Goal: Transaction & Acquisition: Register for event/course

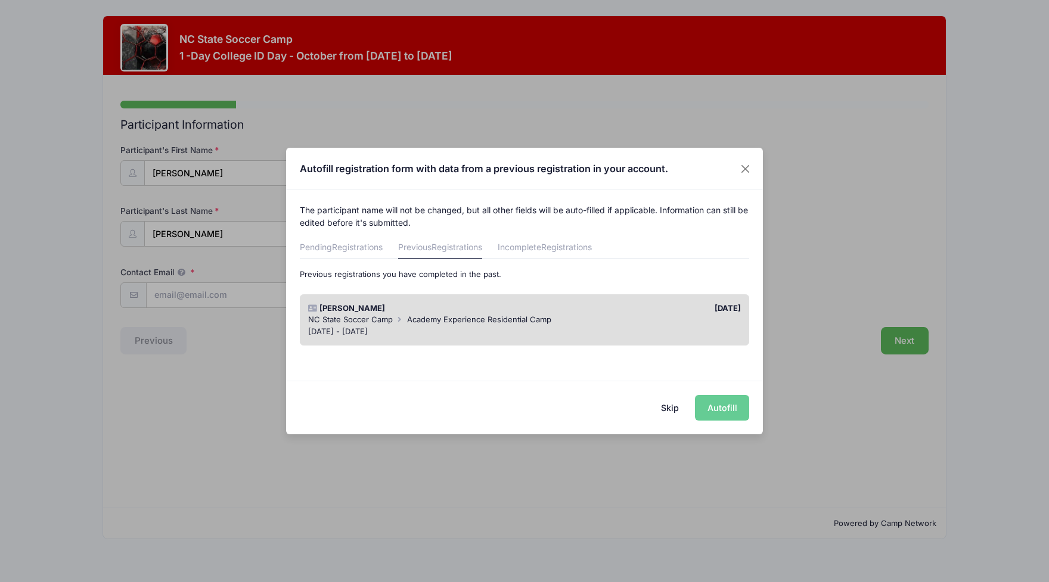
click at [715, 411] on div "Skip Autofill" at bounding box center [524, 407] width 477 height 53
click at [731, 418] on div "Skip Autofill" at bounding box center [524, 407] width 477 height 53
click at [670, 406] on button "Skip" at bounding box center [670, 408] width 42 height 26
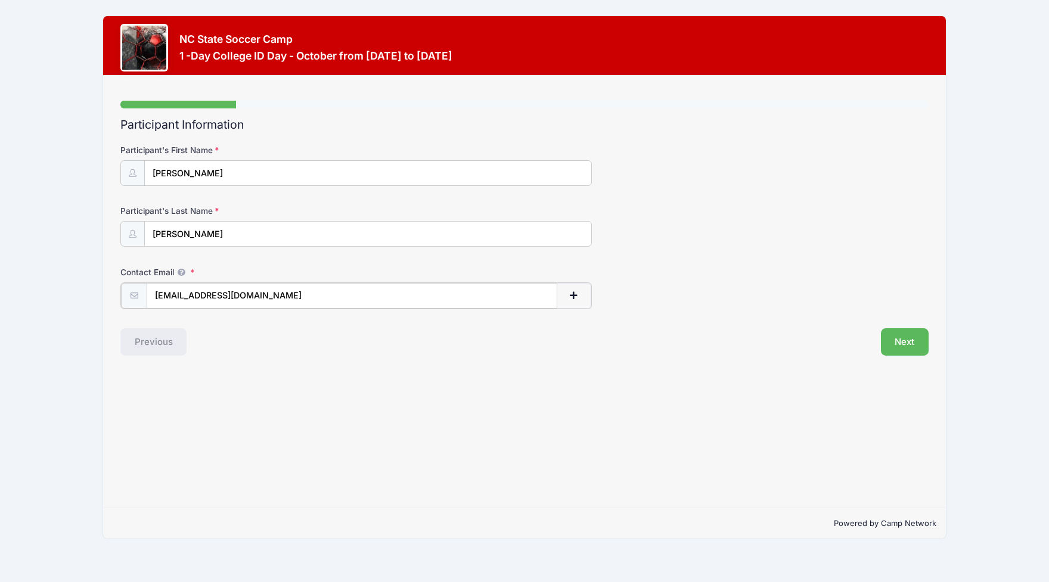
drag, startPoint x: 261, startPoint y: 294, endPoint x: 152, endPoint y: 294, distance: 109.1
click at [152, 294] on input "[EMAIL_ADDRESS][DOMAIN_NAME]" at bounding box center [352, 296] width 411 height 26
type input "t"
type input "[EMAIL_ADDRESS][DOMAIN_NAME]"
click at [914, 333] on button "Next" at bounding box center [905, 340] width 48 height 27
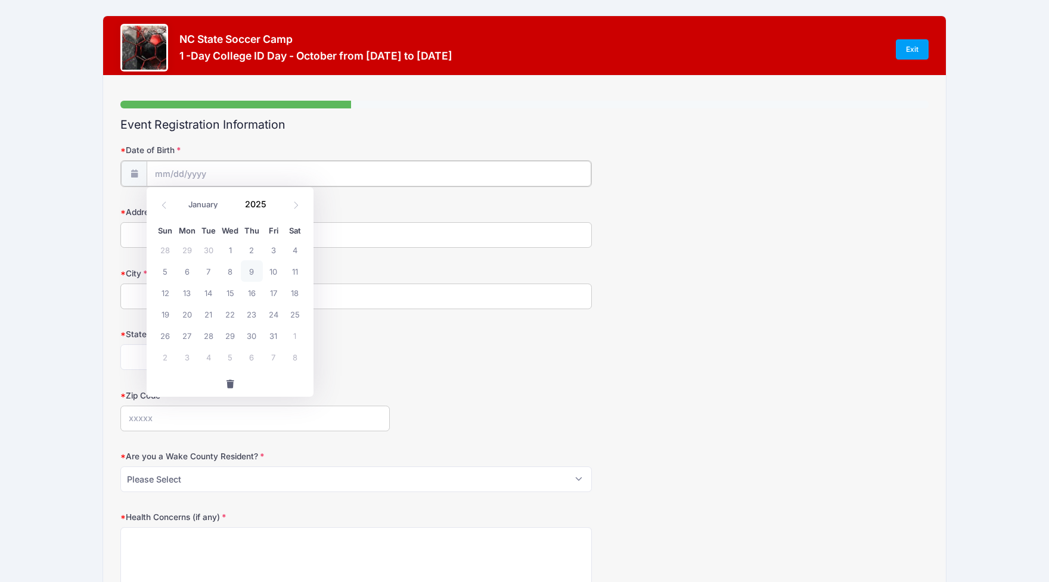
click at [182, 172] on input "Date of Birth" at bounding box center [369, 174] width 445 height 26
select select "0"
click at [255, 206] on input "2025" at bounding box center [258, 205] width 39 height 18
click at [273, 197] on span at bounding box center [273, 200] width 8 height 9
click at [273, 208] on span at bounding box center [273, 208] width 8 height 9
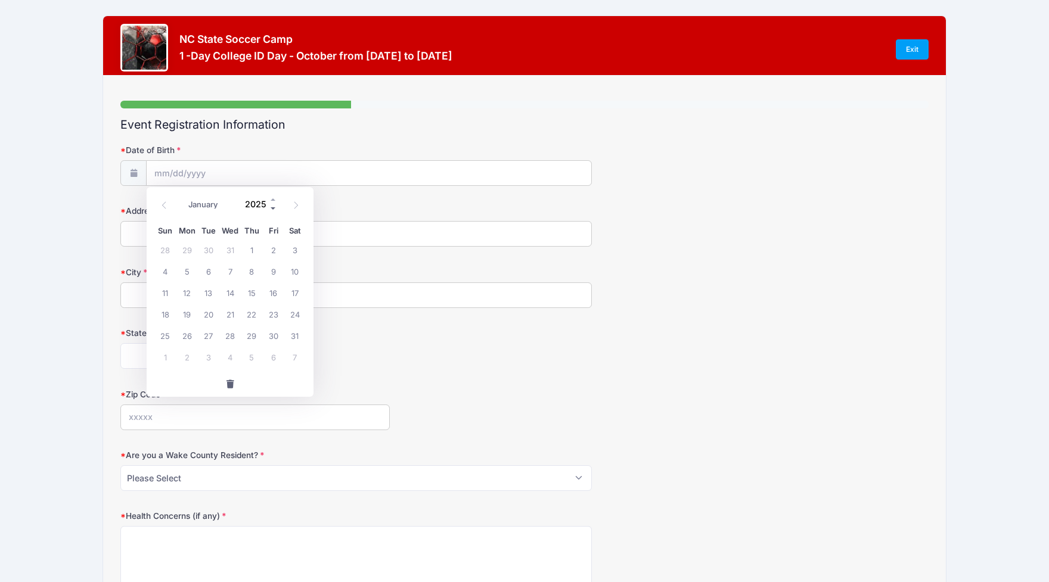
click at [273, 208] on span at bounding box center [273, 208] width 8 height 9
click at [273, 207] on span at bounding box center [273, 208] width 8 height 9
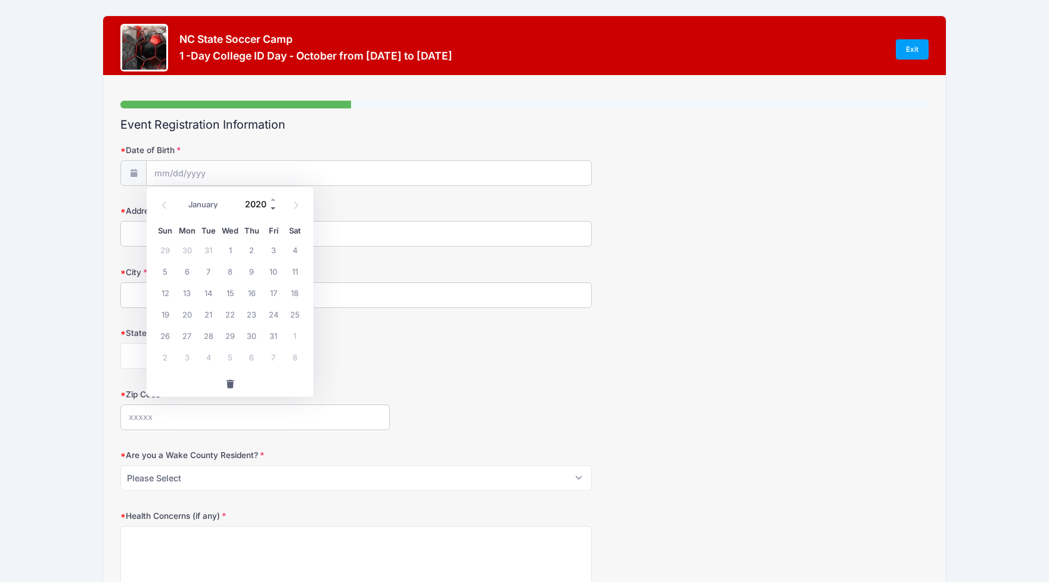
click at [273, 207] on span at bounding box center [273, 208] width 8 height 9
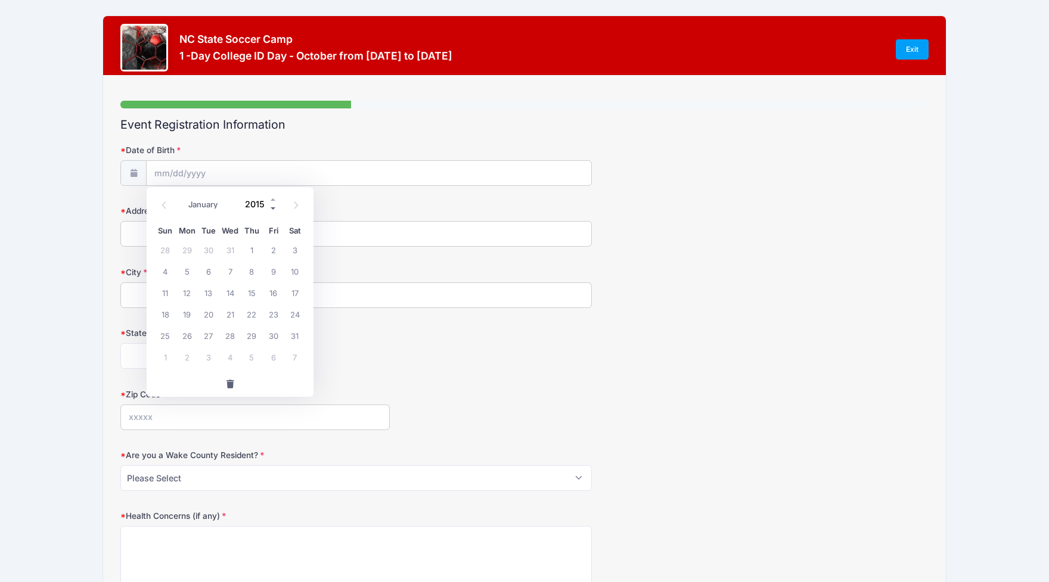
click at [273, 207] on span at bounding box center [273, 208] width 8 height 9
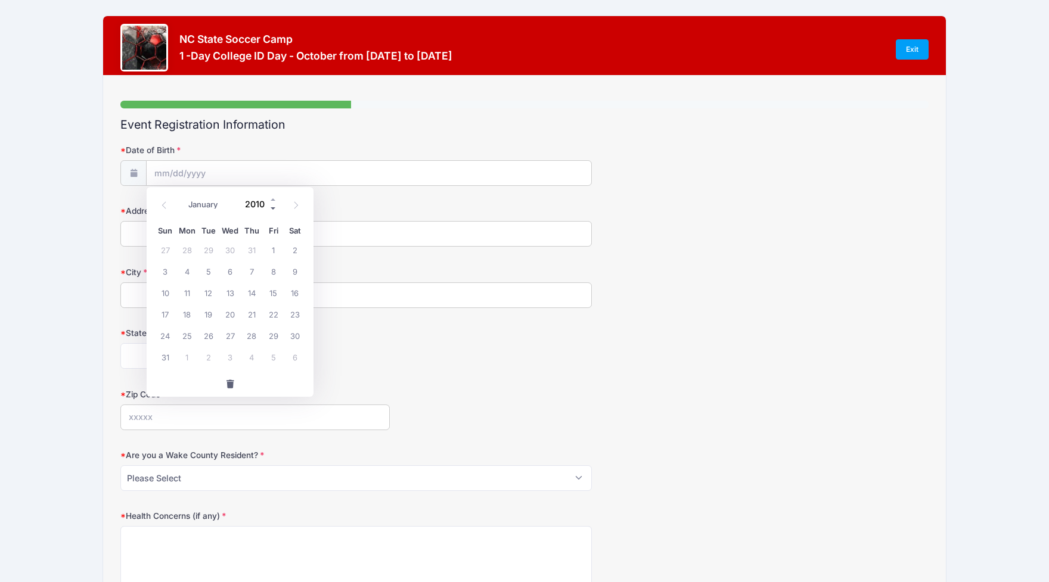
click at [273, 207] on span at bounding box center [273, 208] width 8 height 9
click at [272, 198] on span at bounding box center [273, 200] width 8 height 9
type input "2009"
click at [298, 315] on span "24" at bounding box center [294, 313] width 21 height 21
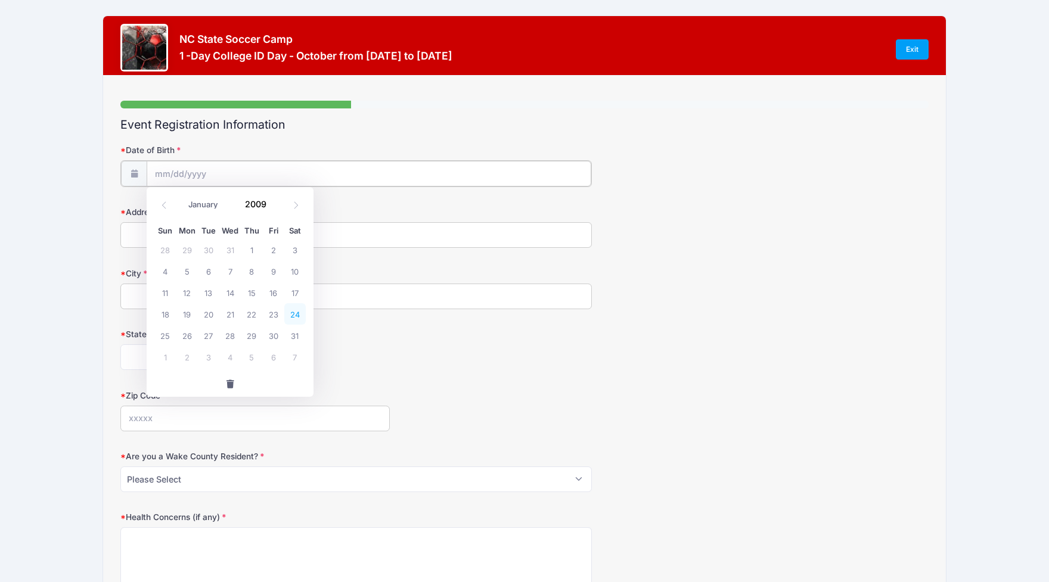
type input "01/24/2009"
type input "6506 Half Halt Ave"
click at [278, 257] on form "Date of Birth 01/24/2009 Address 6506 Half Halt Ave City State Alabama Alaska A…" at bounding box center [524, 429] width 808 height 571
type input "Mint Hill"
select select "NC"
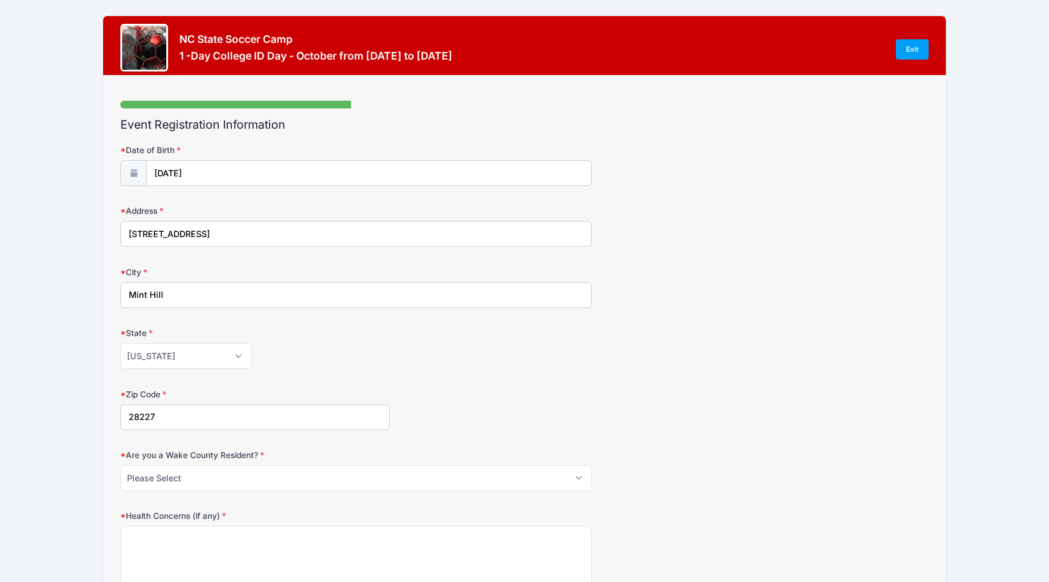
type input "28227"
select select "NO"
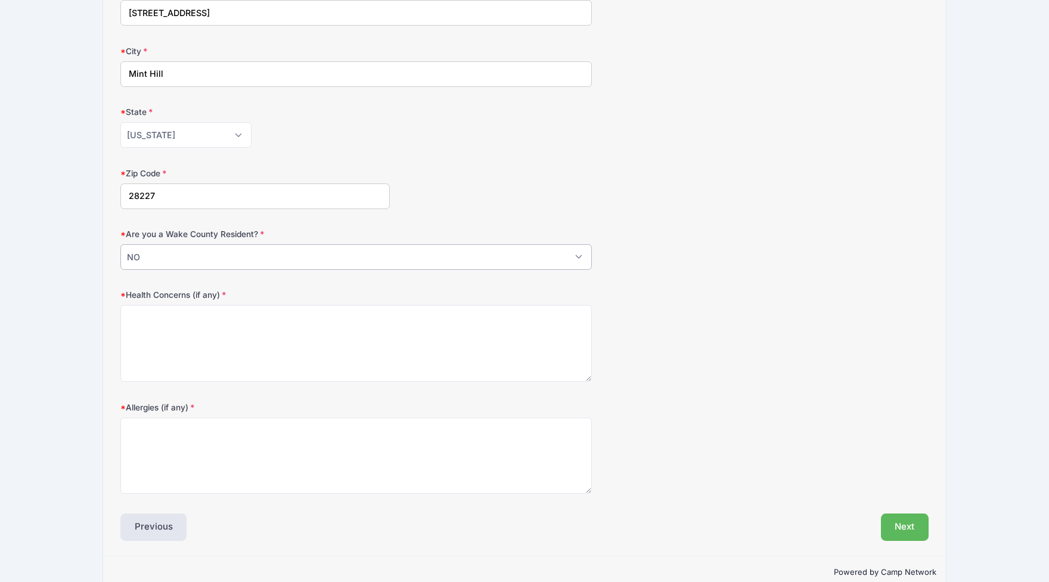
scroll to position [224, 0]
click at [176, 435] on textarea "Allergies (if any)" at bounding box center [355, 453] width 471 height 77
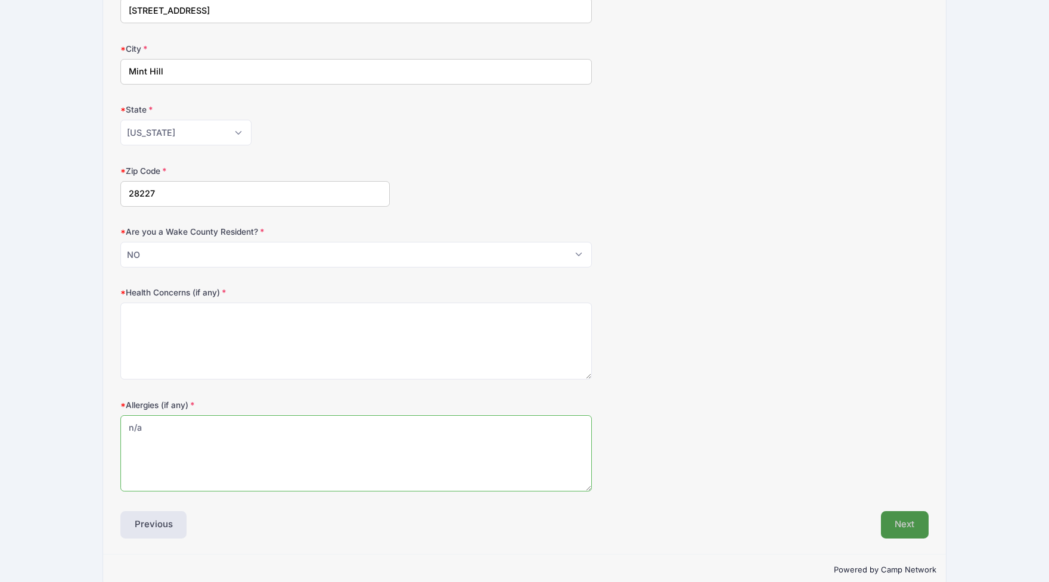
scroll to position [229, 1]
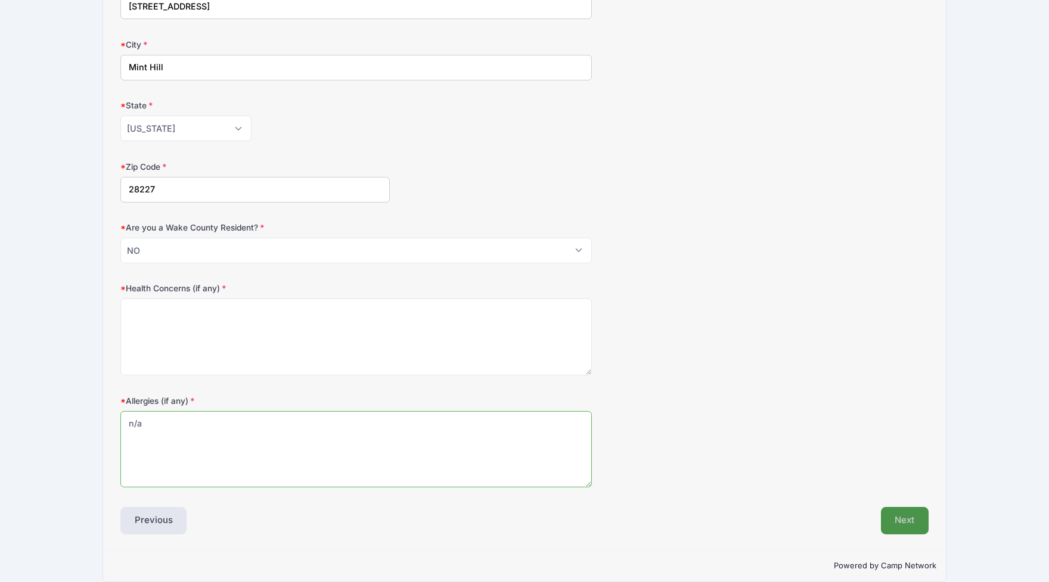
type textarea "n/a"
click at [904, 522] on button "Next" at bounding box center [905, 519] width 48 height 27
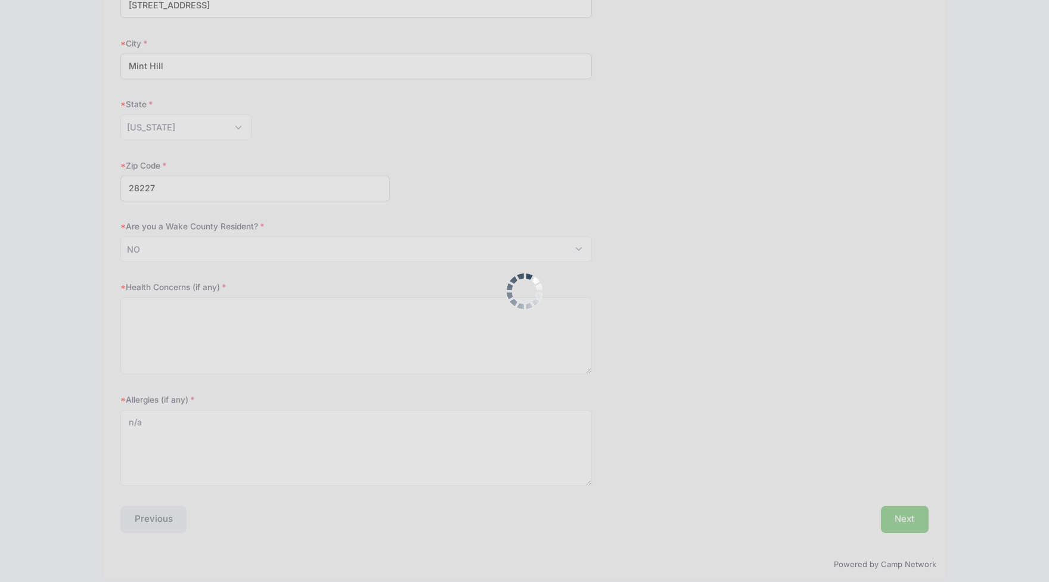
scroll to position [252, 0]
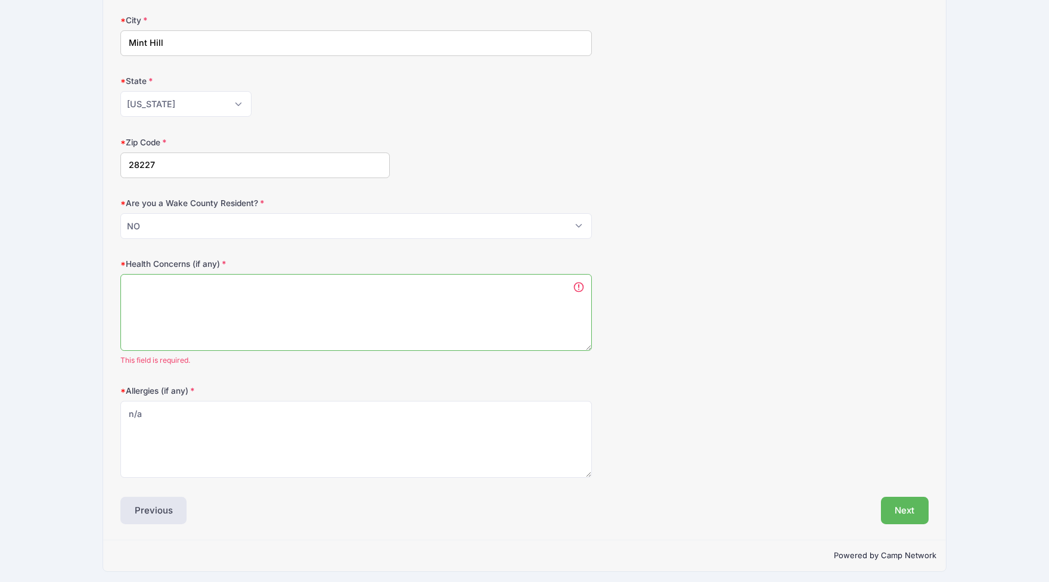
click at [212, 285] on textarea "Health Concerns (if any)" at bounding box center [355, 312] width 471 height 77
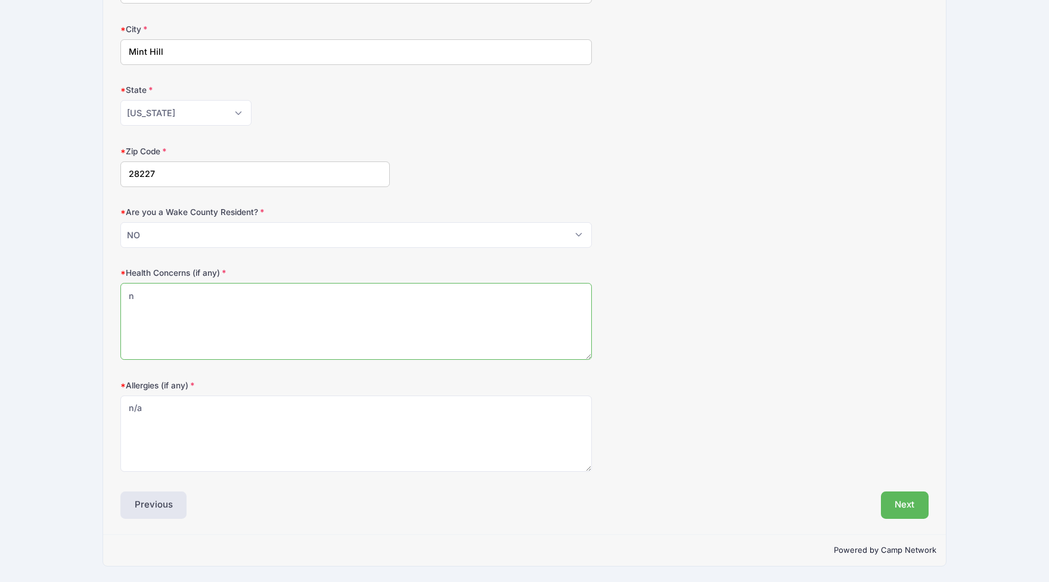
scroll to position [238, 0]
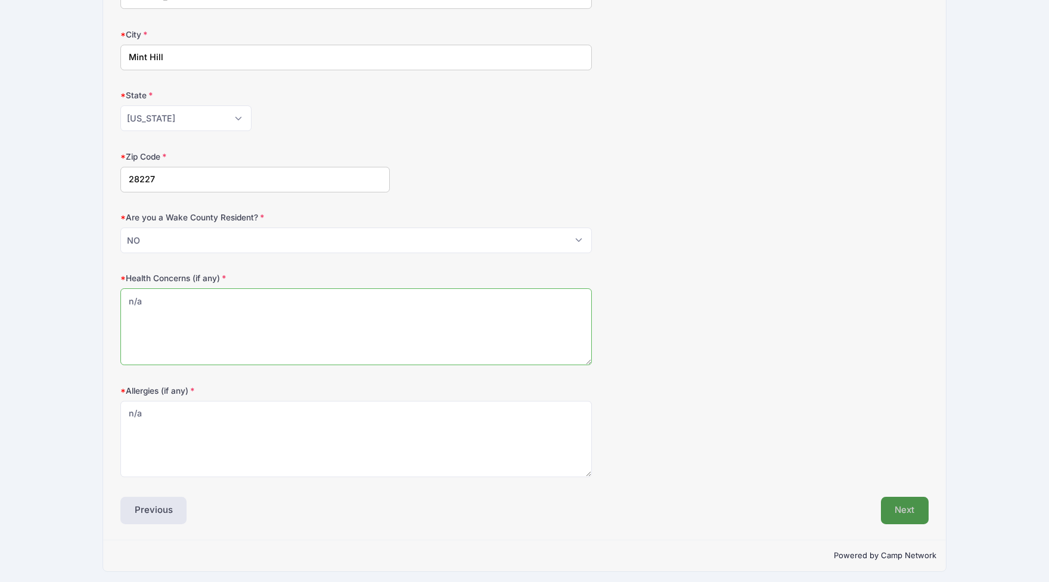
type textarea "n/a"
click at [905, 511] on button "Next" at bounding box center [905, 510] width 48 height 27
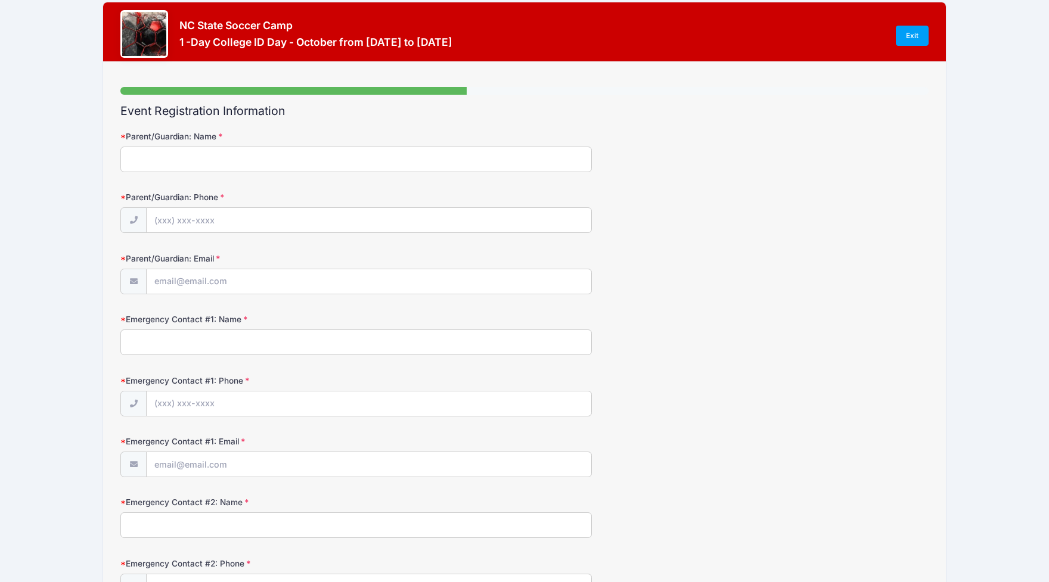
scroll to position [0, 0]
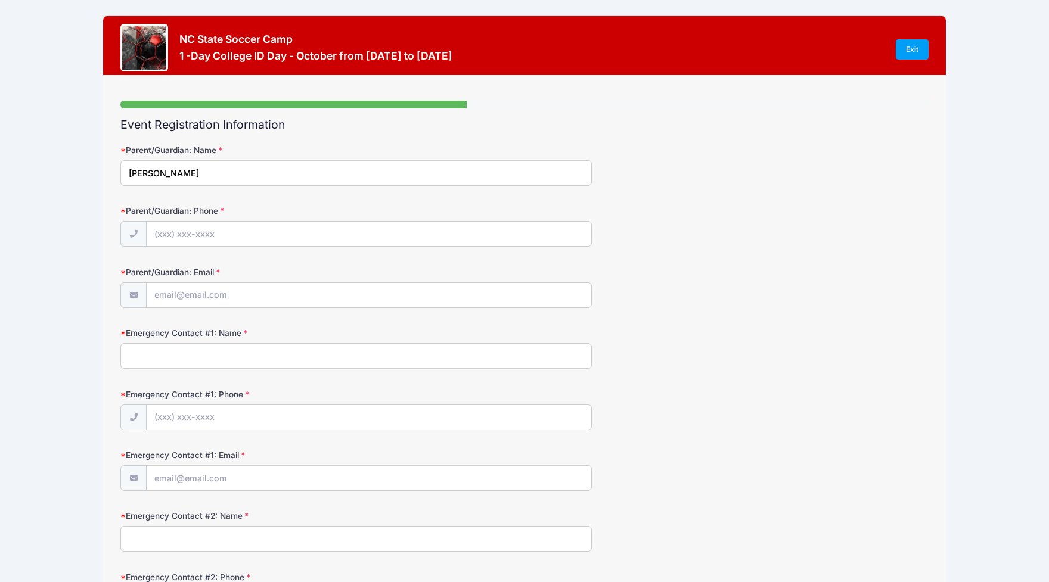
type input "Tracy Frey"
type input "(704) 654-0869"
click at [185, 293] on input "tracyfre75@gmail.com" at bounding box center [369, 296] width 445 height 26
type input "tracyfrey75@gmail.com"
type input "Riley Frey"
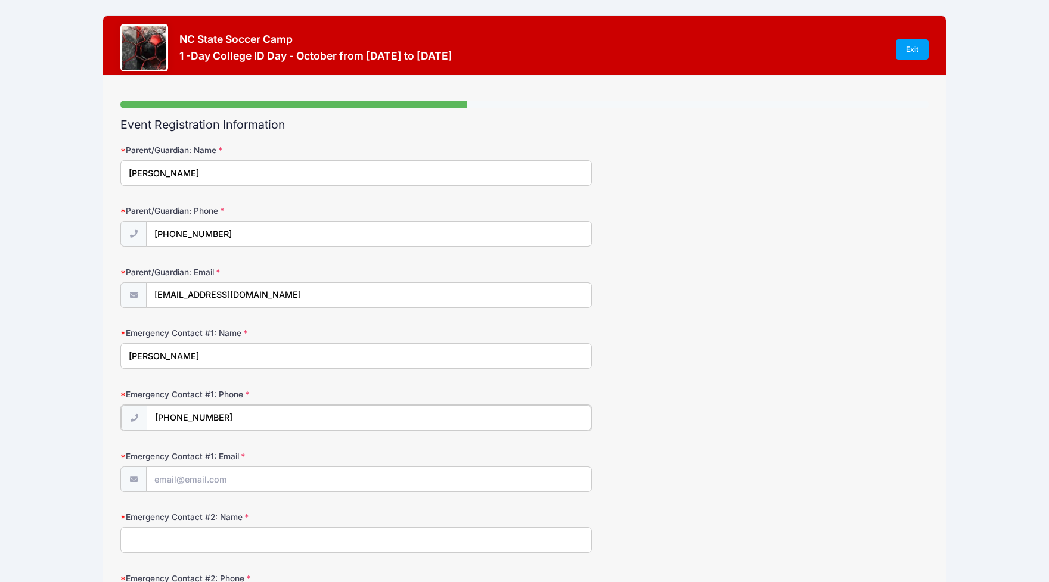
type input "(704) 654-9525"
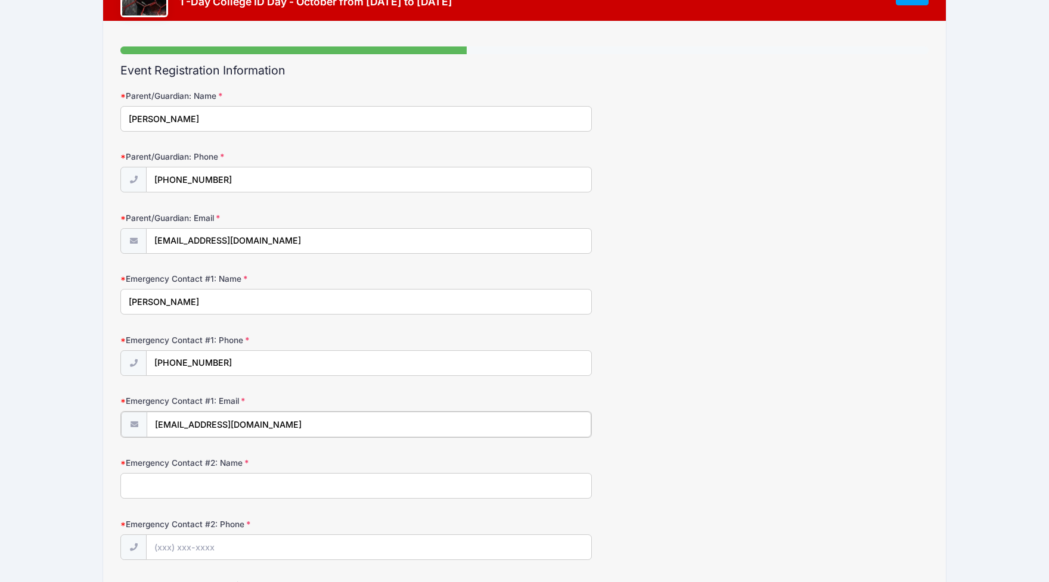
scroll to position [57, 0]
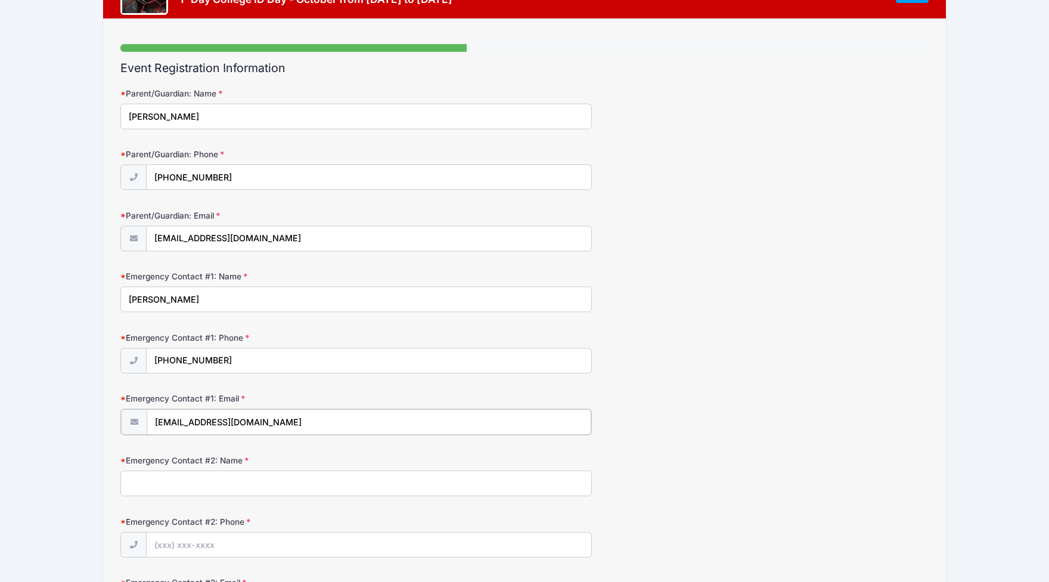
type input "rileyfrey05@gmail.com"
type input "Greg Frey"
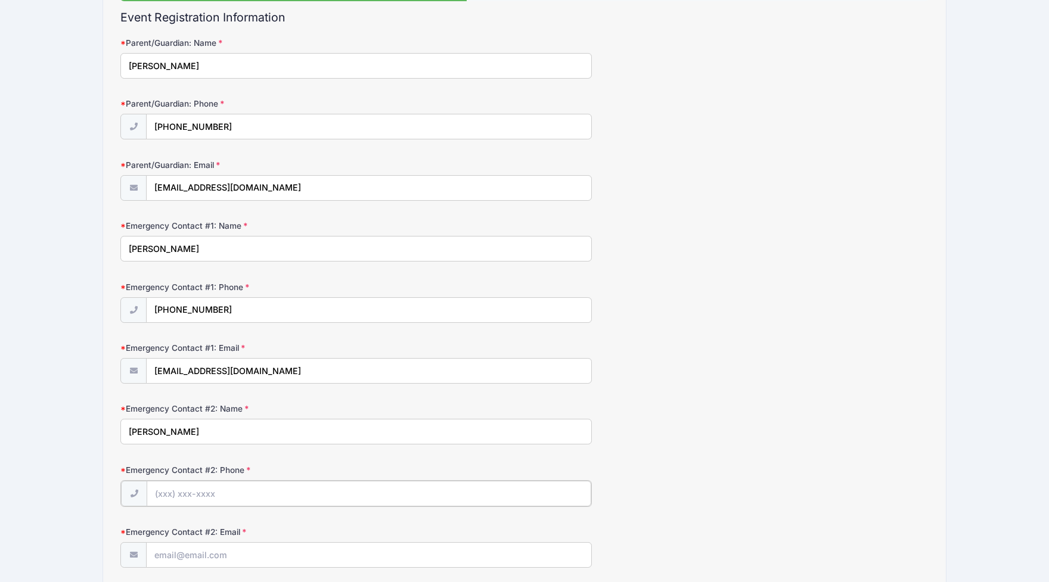
scroll to position [119, 0]
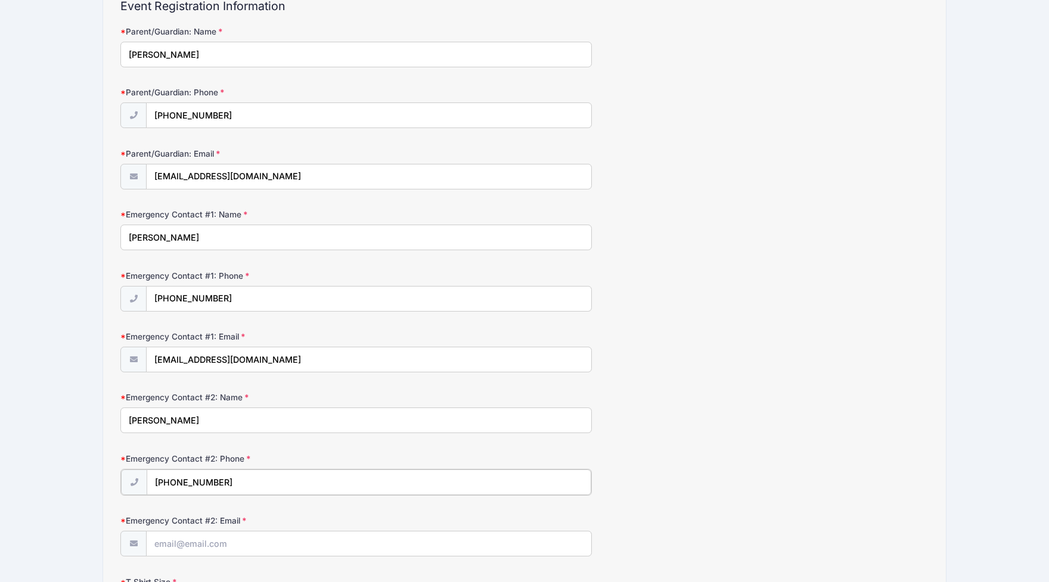
type input "(704) 654-1704"
type input "greg.frey@medtronic.com"
drag, startPoint x: 253, startPoint y: 357, endPoint x: 158, endPoint y: 361, distance: 95.4
click at [158, 361] on input "rileyfrey05@gmail.com" at bounding box center [369, 361] width 445 height 26
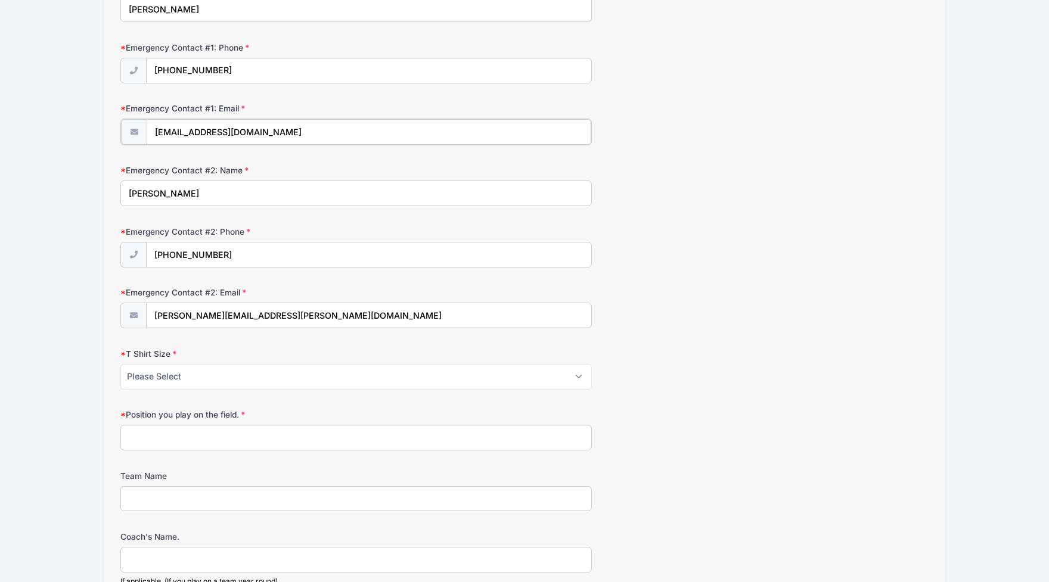
scroll to position [348, 0]
type input "rcfrey2@ncsu.edu"
select select "Adult Medium"
click at [186, 436] on input "Position you play on the field." at bounding box center [355, 436] width 471 height 26
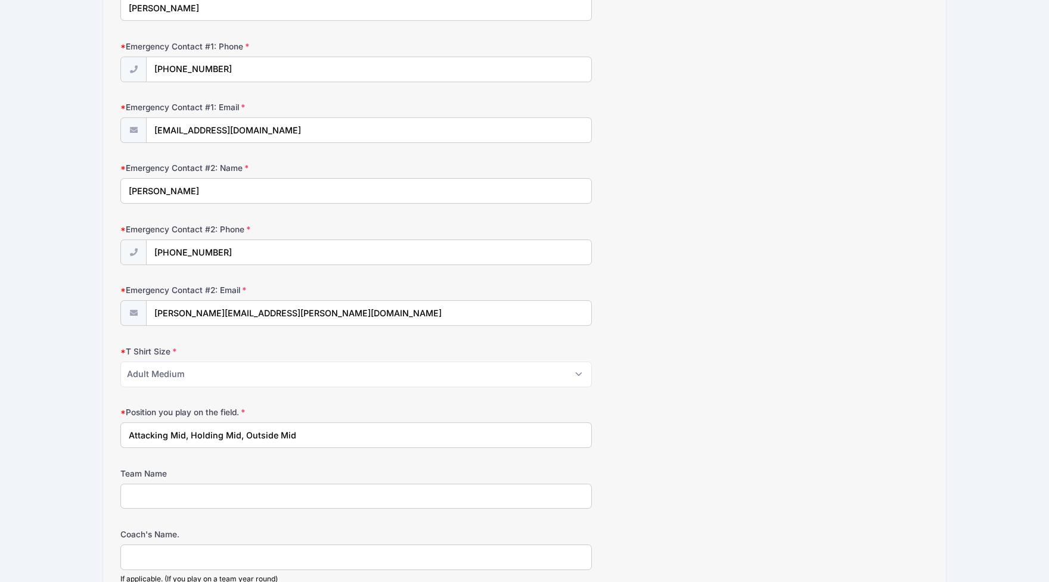
type input "Attacking Mid, Holding Mid, Outside Mid"
type input "Charlotte SA Academy ECNL 09B"
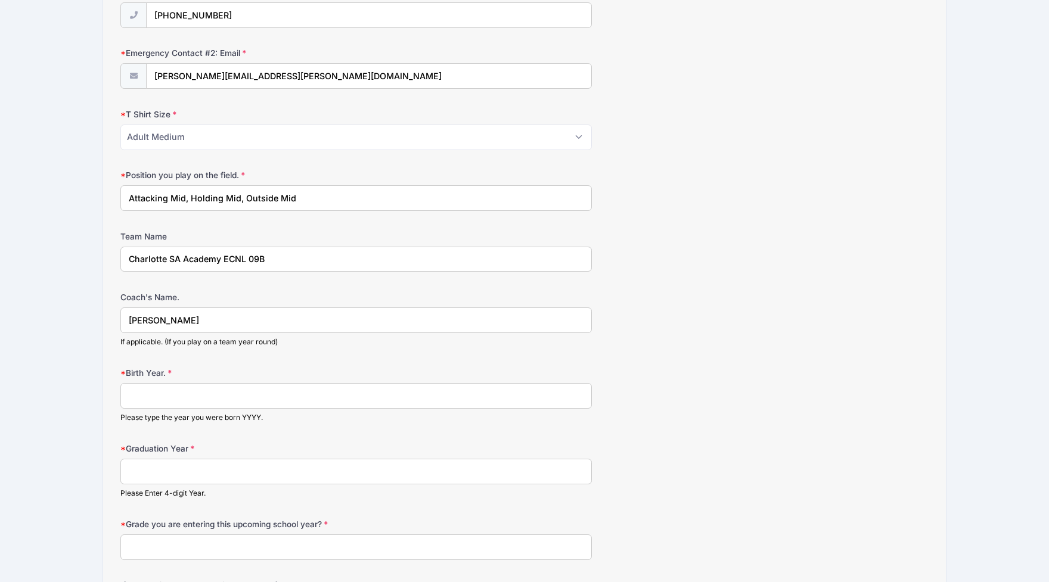
scroll to position [587, 0]
type input "Morteza Ebrahimi"
type input "0"
type input "2009"
click at [160, 464] on input "Graduation Year" at bounding box center [355, 471] width 471 height 26
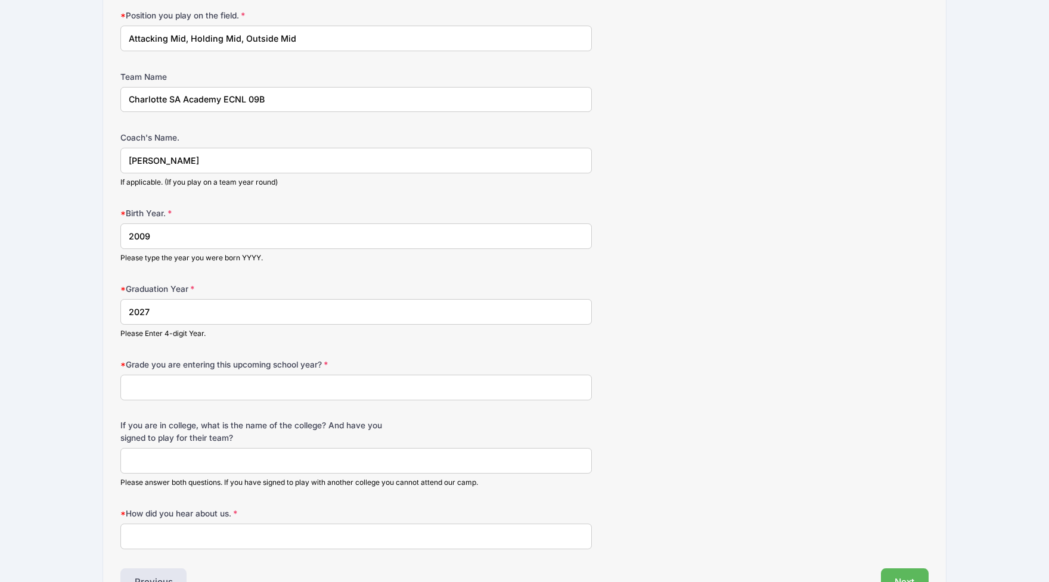
scroll to position [752, 0]
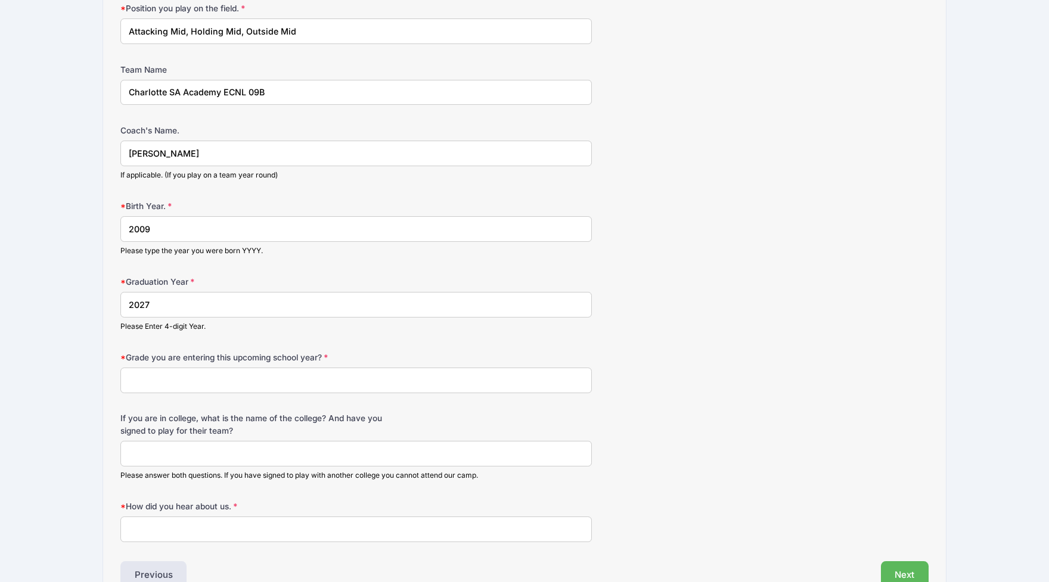
type input "2027"
click at [171, 378] on input "Grade you are entering this upcoming school year?" at bounding box center [355, 381] width 471 height 26
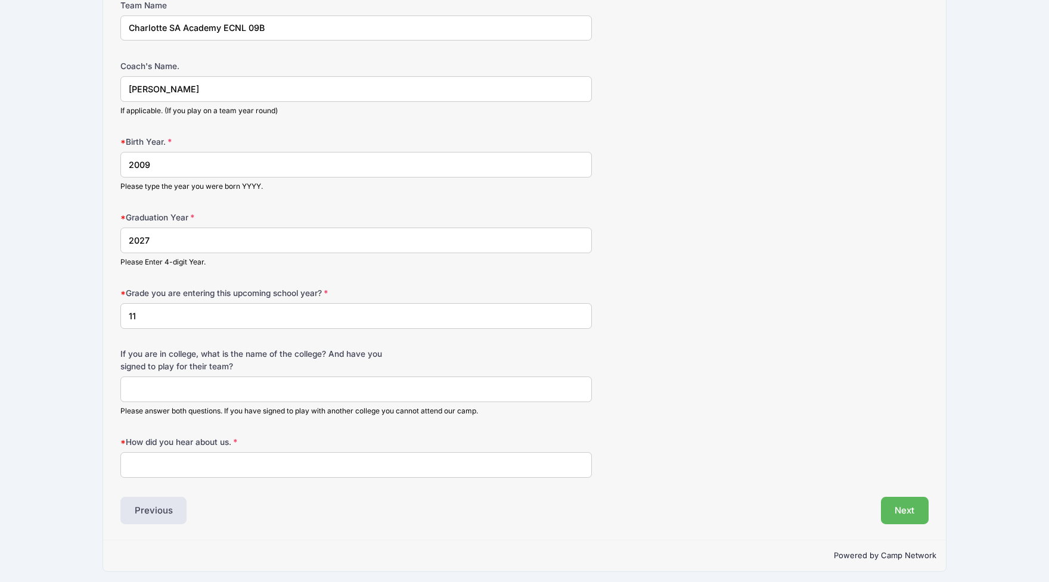
scroll to position [816, 0]
type input "11"
click at [176, 455] on input "How did you hear about us." at bounding box center [355, 466] width 471 height 26
type input "G"
type input "Father Played Soccer for NCSU"
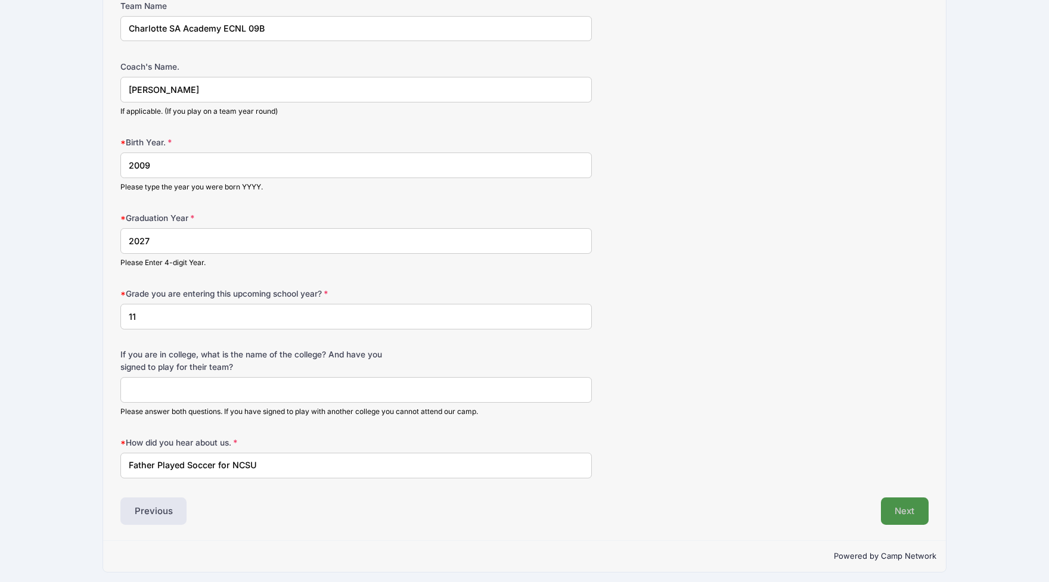
click at [912, 501] on button "Next" at bounding box center [905, 511] width 48 height 27
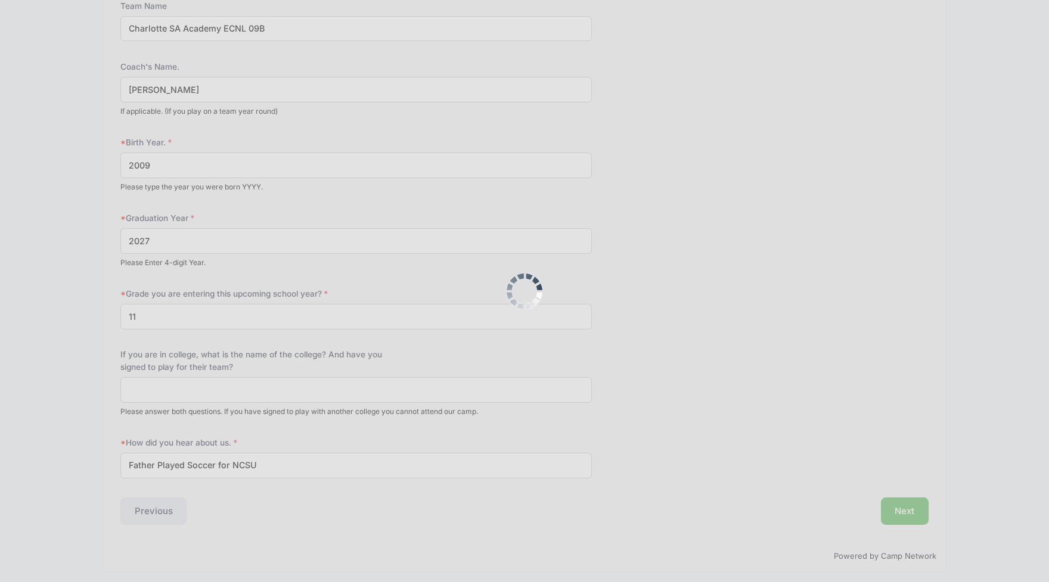
scroll to position [0, 0]
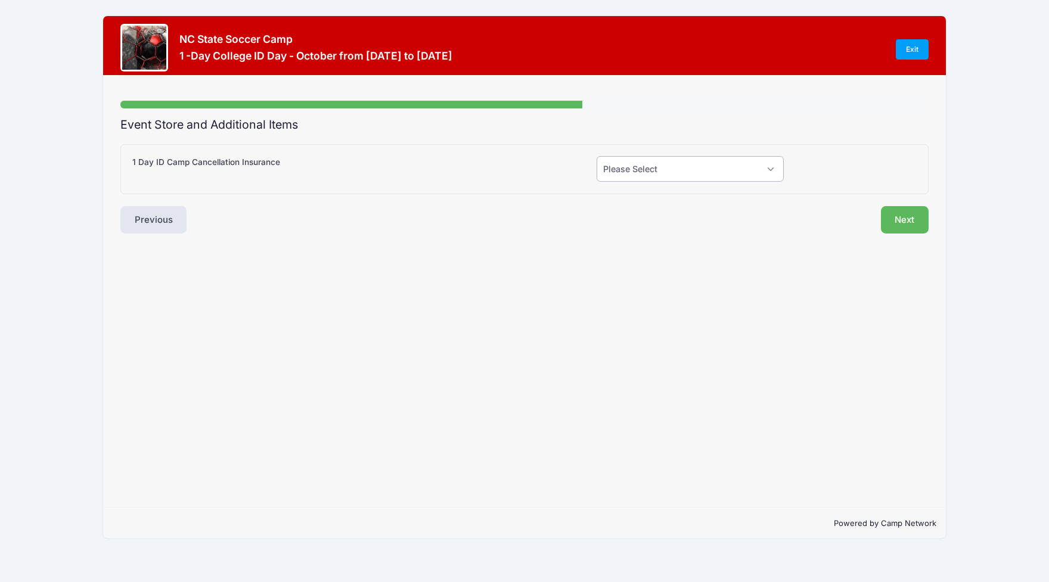
select select "0"
click at [894, 211] on button "Next" at bounding box center [905, 219] width 48 height 27
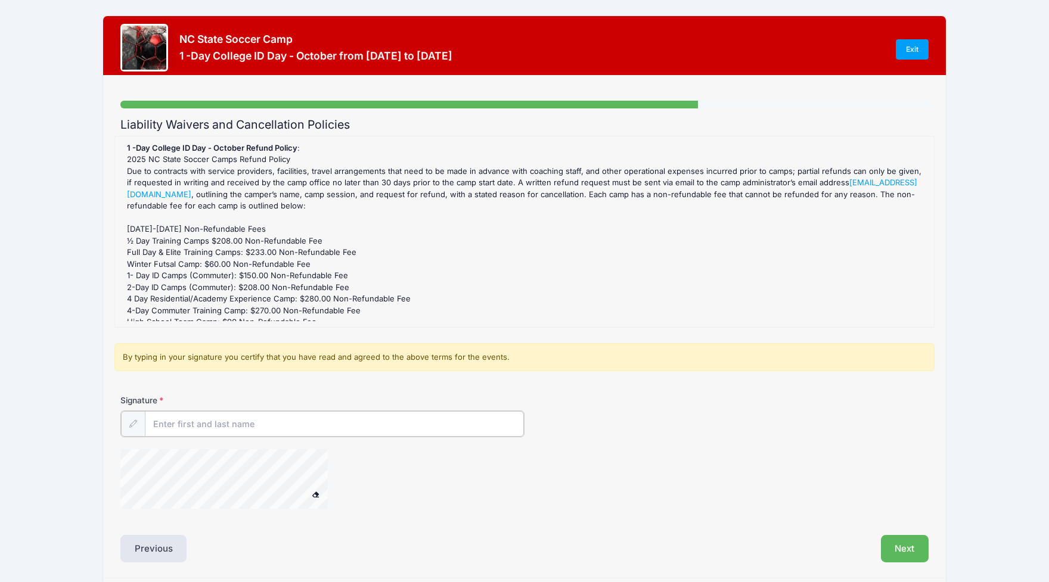
click at [229, 427] on input "Signature" at bounding box center [334, 424] width 379 height 26
type input "a"
type input "Tracy Frey"
click at [904, 547] on button "Next" at bounding box center [905, 547] width 48 height 27
click at [240, 517] on div "Signature Tracy Frey" at bounding box center [524, 457] width 820 height 124
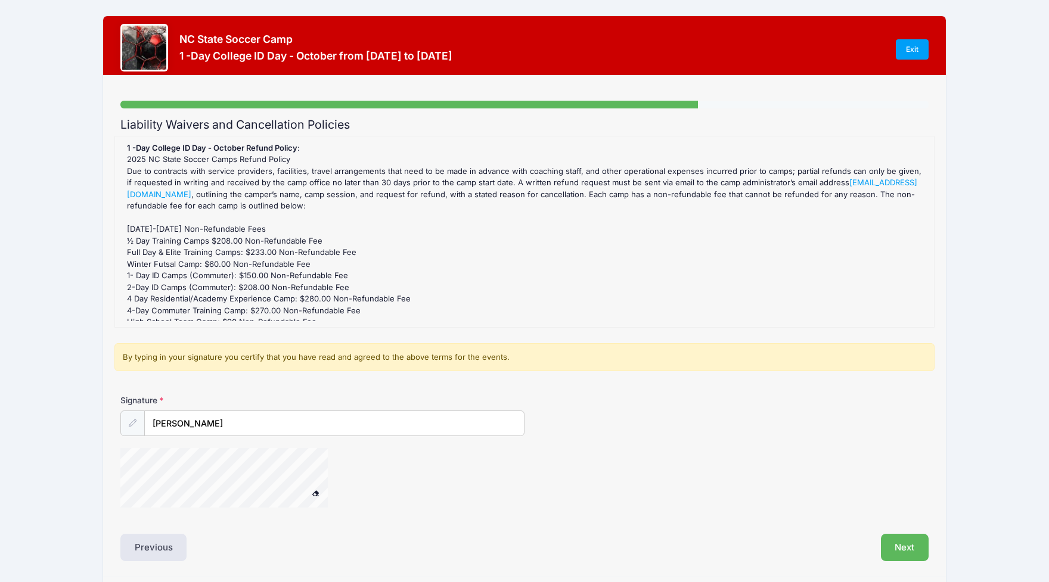
drag, startPoint x: 919, startPoint y: 546, endPoint x: 894, endPoint y: 540, distance: 25.7
click at [919, 546] on button "Next" at bounding box center [905, 547] width 48 height 27
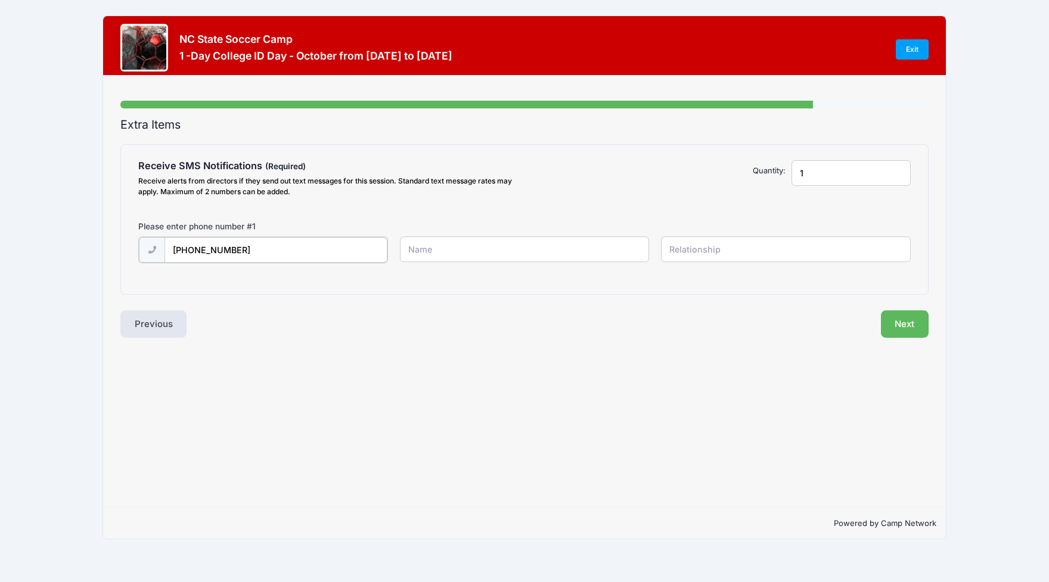
type input "(704) 654-5779"
type input "Mason Frey"
type input "2"
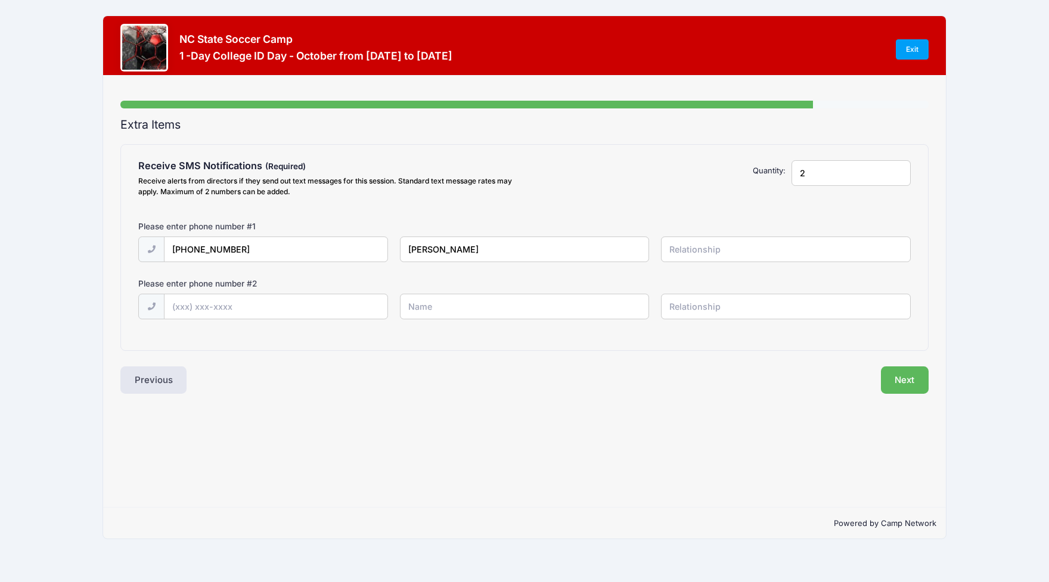
click at [900, 171] on input "2" at bounding box center [851, 173] width 119 height 26
click at [719, 251] on input "text" at bounding box center [786, 250] width 250 height 26
type input "s"
type input "player-son"
type input "(704) 654-0869"
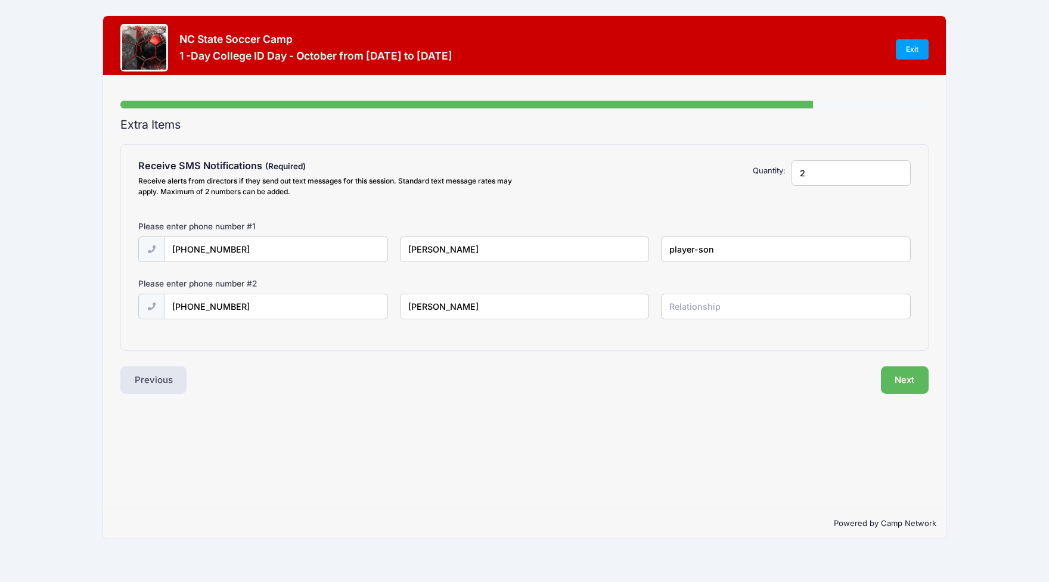
type input "Tracy Frey"
click at [688, 314] on input "text" at bounding box center [786, 307] width 250 height 26
type input "mother"
click at [720, 252] on input "player-son" at bounding box center [786, 250] width 250 height 26
type input "player"
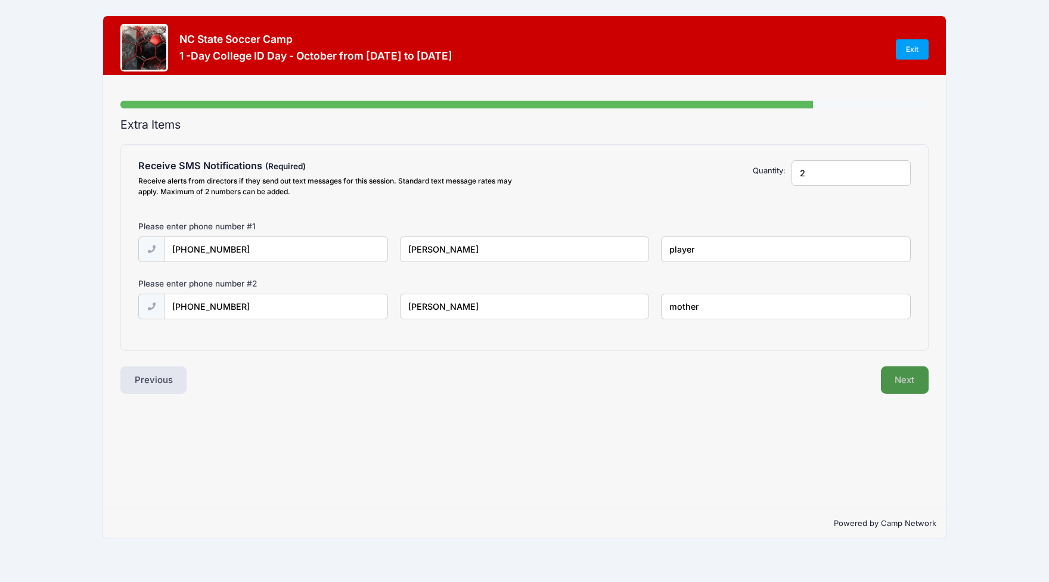
click at [902, 374] on button "Next" at bounding box center [905, 380] width 48 height 27
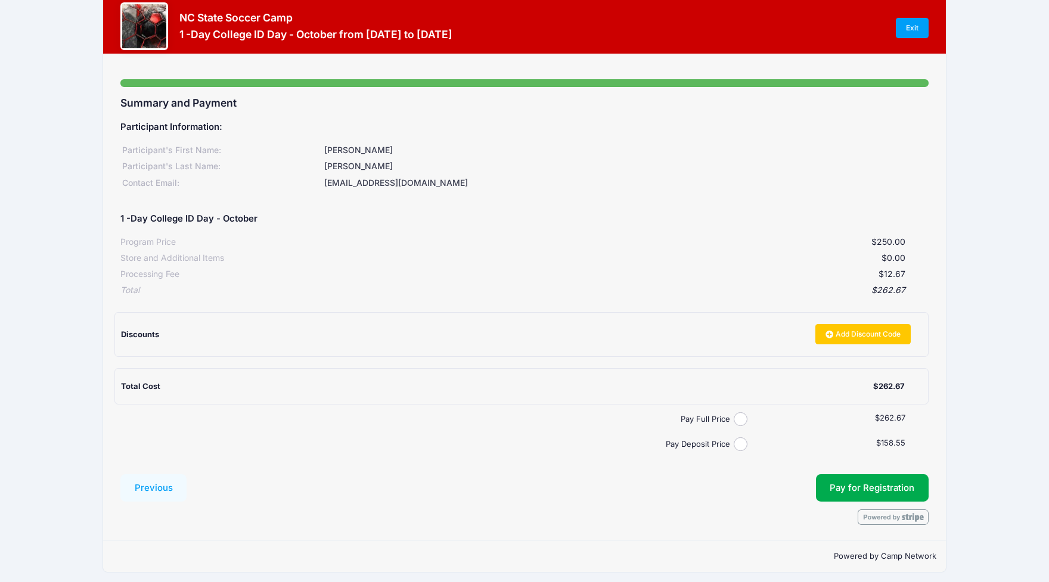
scroll to position [21, 0]
click at [743, 413] on input "Pay Full Price" at bounding box center [741, 420] width 14 height 14
radio input "true"
click at [842, 479] on button "Pay for Registration" at bounding box center [872, 488] width 113 height 27
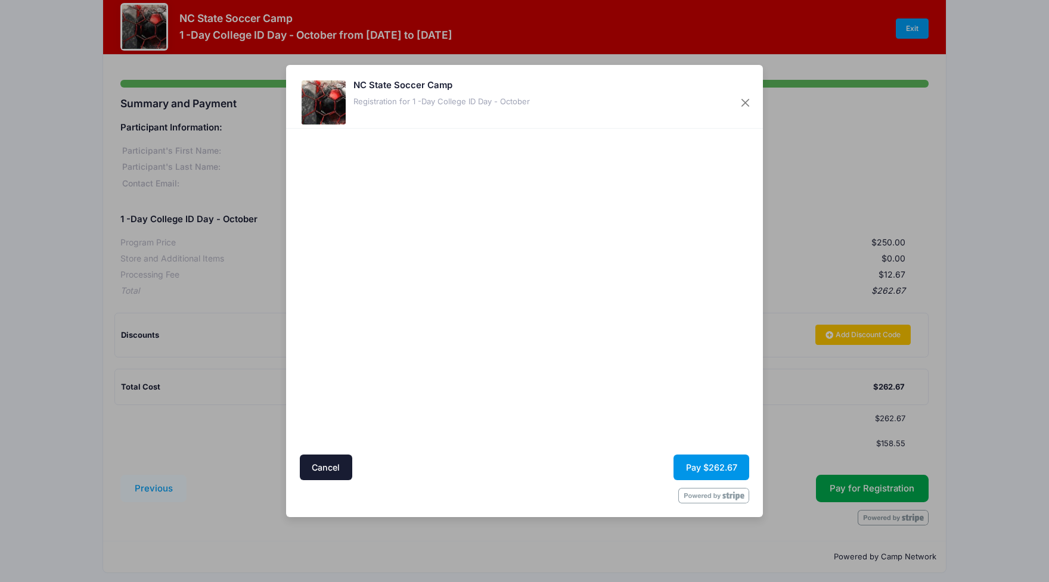
click at [699, 466] on button "Pay $262.67" at bounding box center [712, 468] width 76 height 26
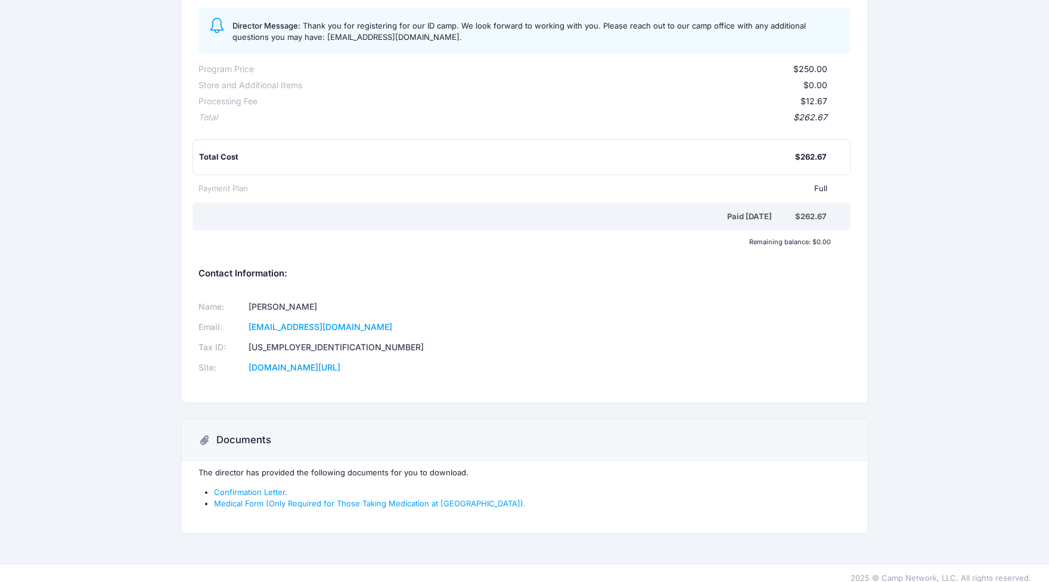
scroll to position [169, 0]
click at [282, 488] on link "Confirmation Letter." at bounding box center [250, 493] width 73 height 10
click at [319, 500] on link "Medical Form (Only Required for Those Taking Medication at [GEOGRAPHIC_DATA])." at bounding box center [370, 505] width 312 height 10
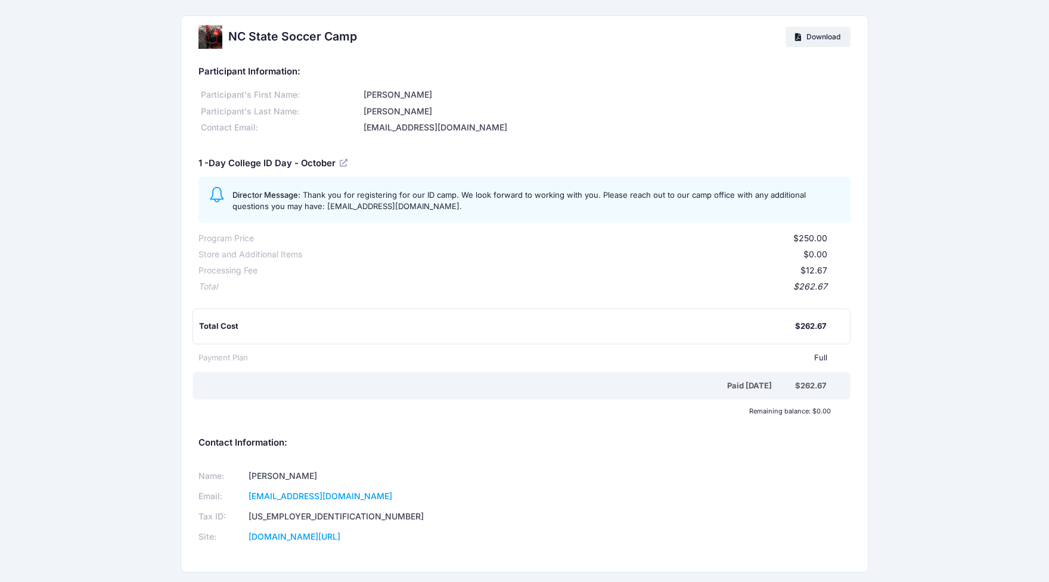
scroll to position [0, 0]
